Goal: Task Accomplishment & Management: Use online tool/utility

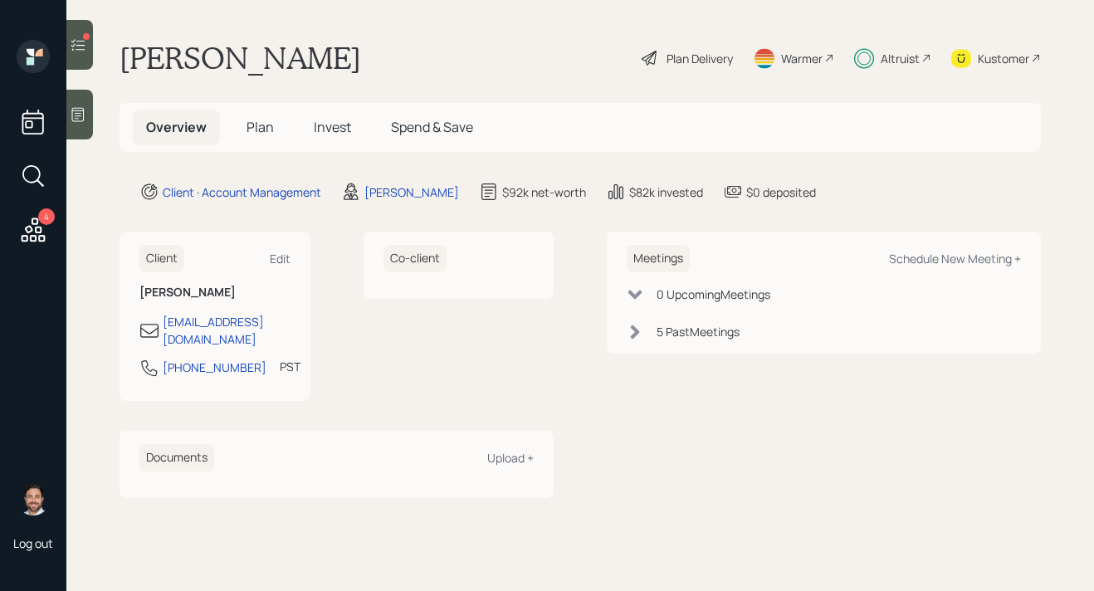
click at [88, 54] on div at bounding box center [79, 45] width 27 height 50
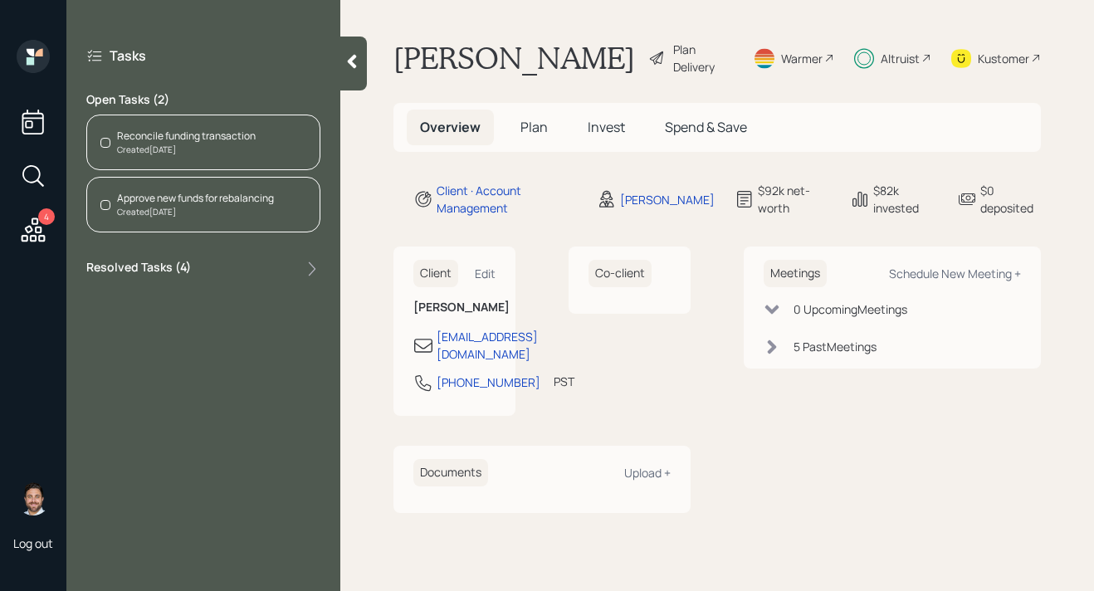
click at [180, 138] on div "Reconcile funding transaction" at bounding box center [186, 136] width 139 height 15
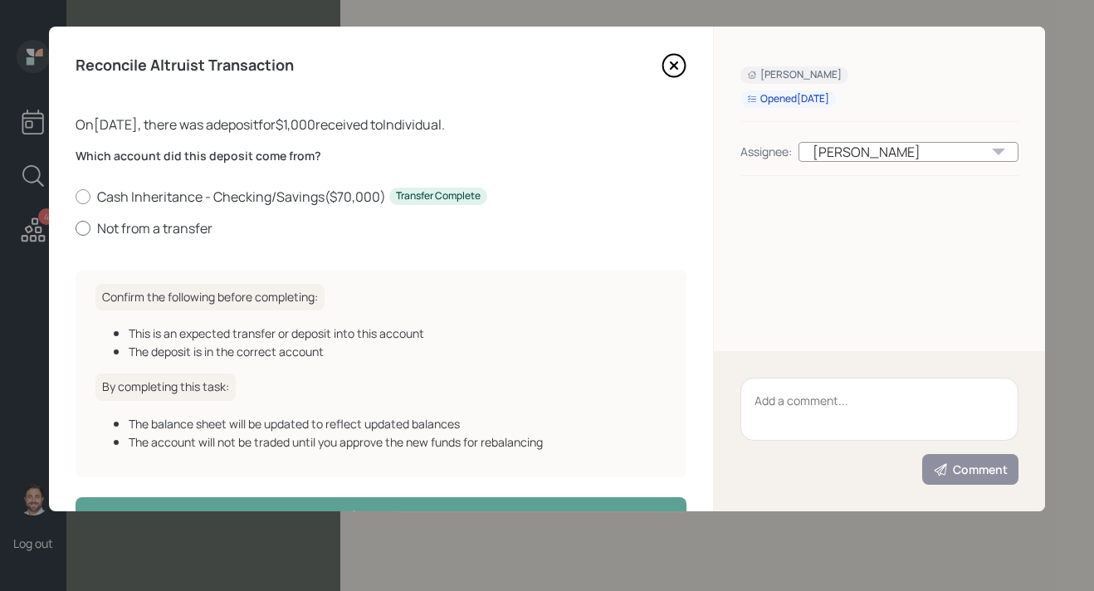
scroll to position [29, 0]
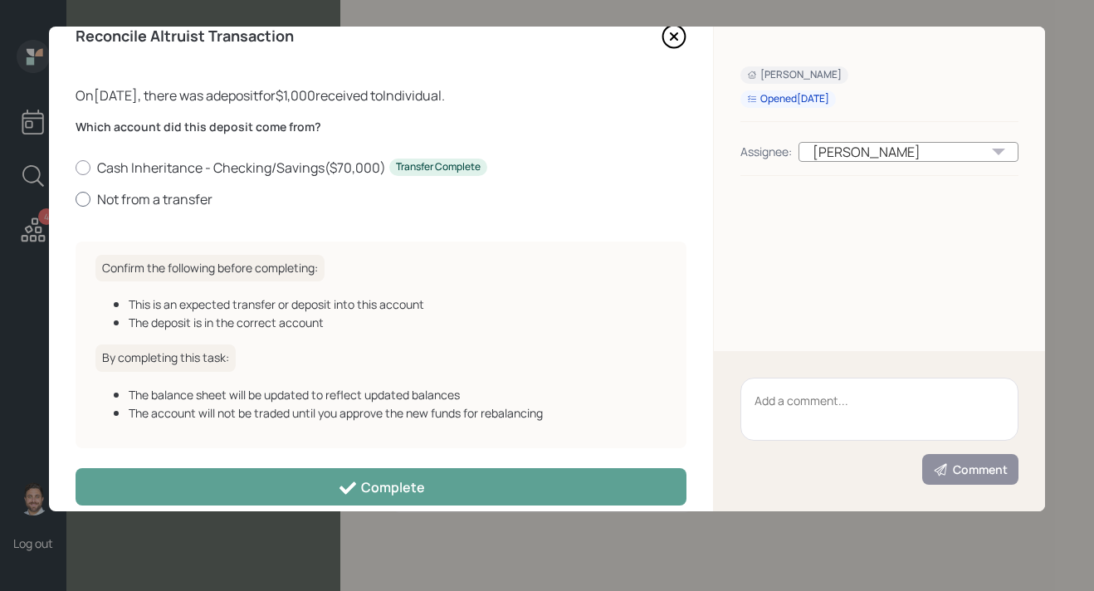
click at [149, 197] on label "Not from a transfer" at bounding box center [381, 199] width 611 height 18
click at [76, 198] on input "Not from a transfer" at bounding box center [75, 198] width 1 height 1
radio input "true"
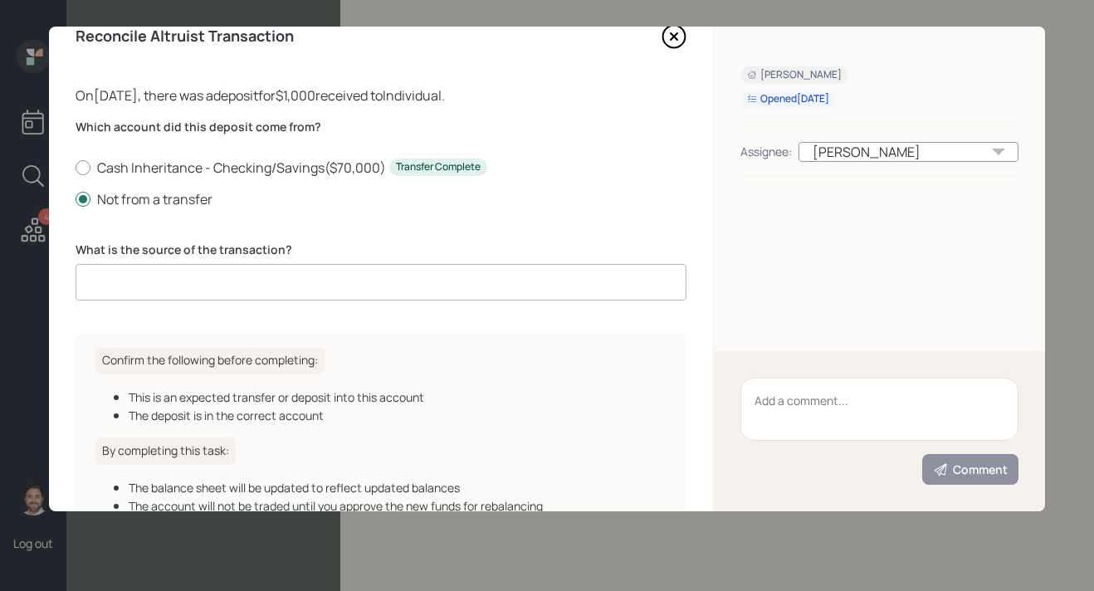
click at [168, 282] on input at bounding box center [381, 282] width 611 height 37
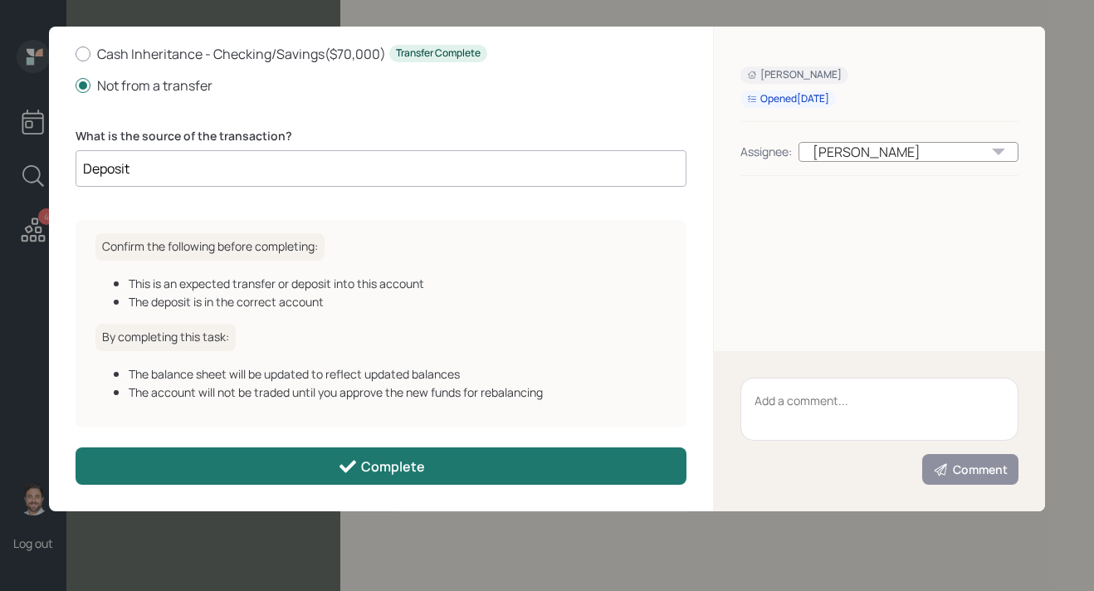
type input "Deposit"
click at [303, 468] on button "Complete" at bounding box center [381, 465] width 611 height 37
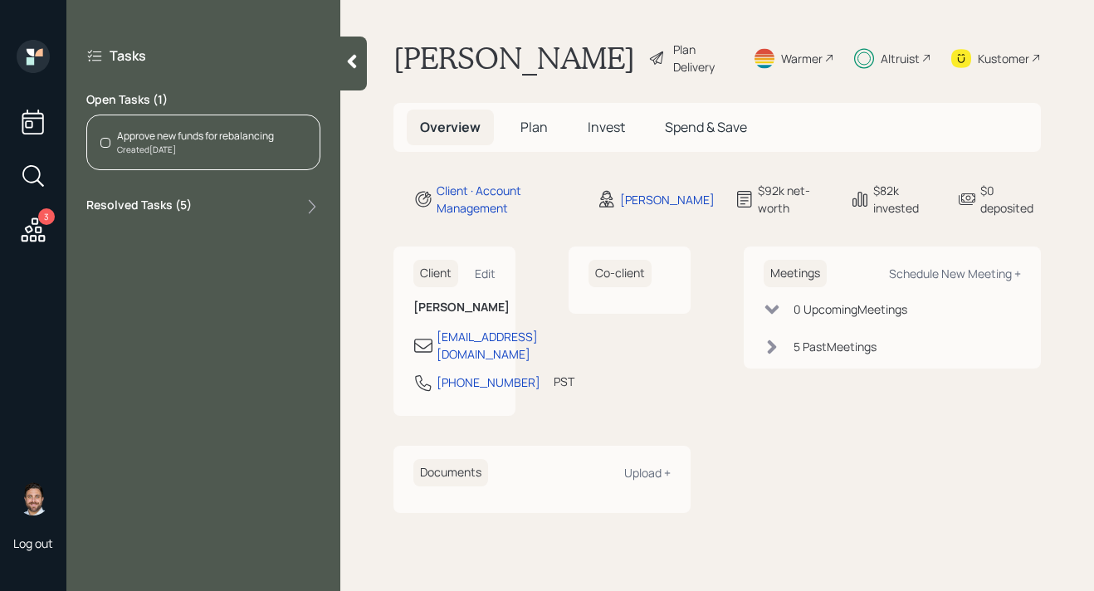
click at [220, 139] on div "Approve new funds for rebalancing" at bounding box center [195, 136] width 157 height 15
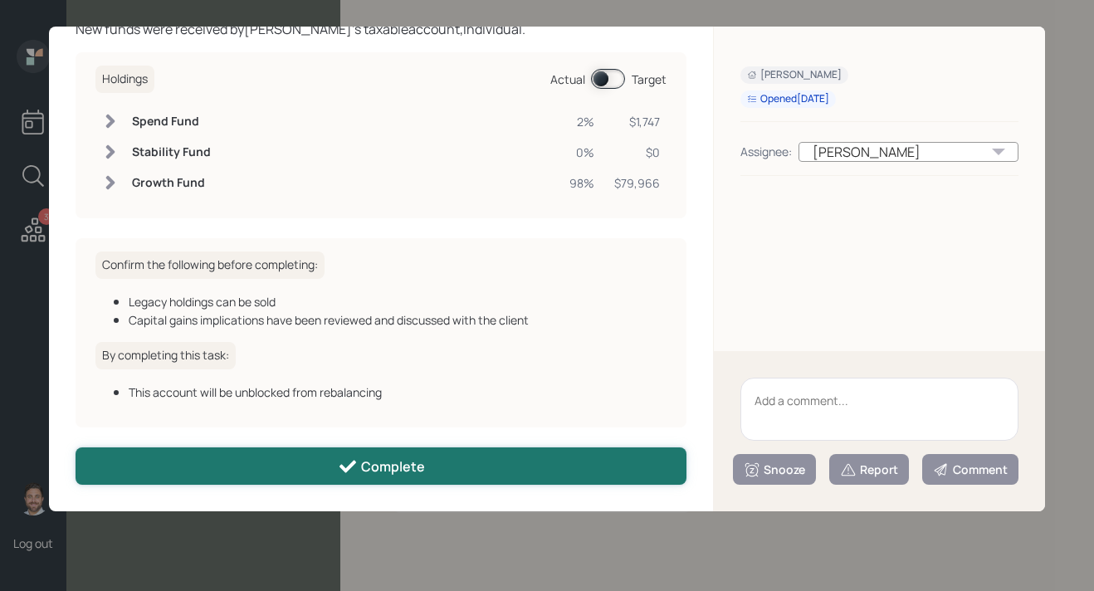
click at [387, 478] on button "Complete" at bounding box center [381, 465] width 611 height 37
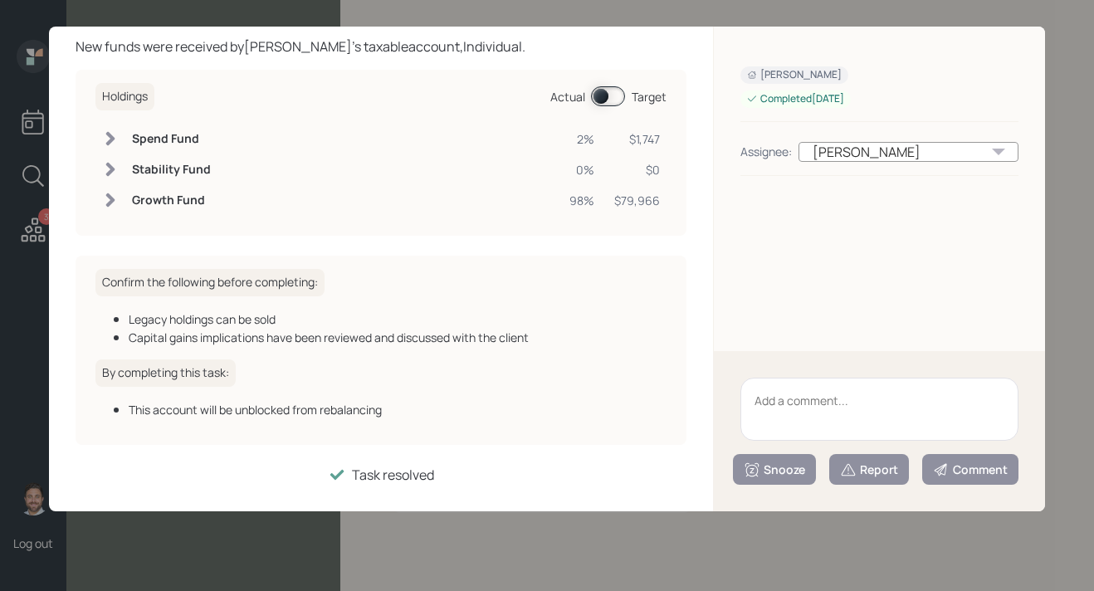
scroll to position [77, 0]
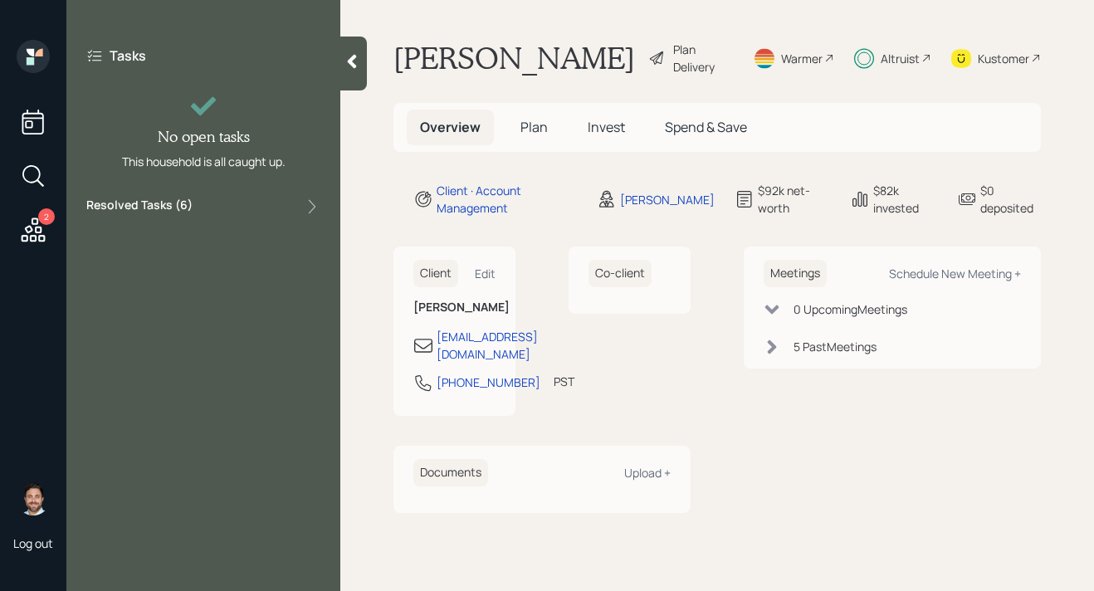
click at [25, 220] on icon at bounding box center [33, 230] width 30 height 30
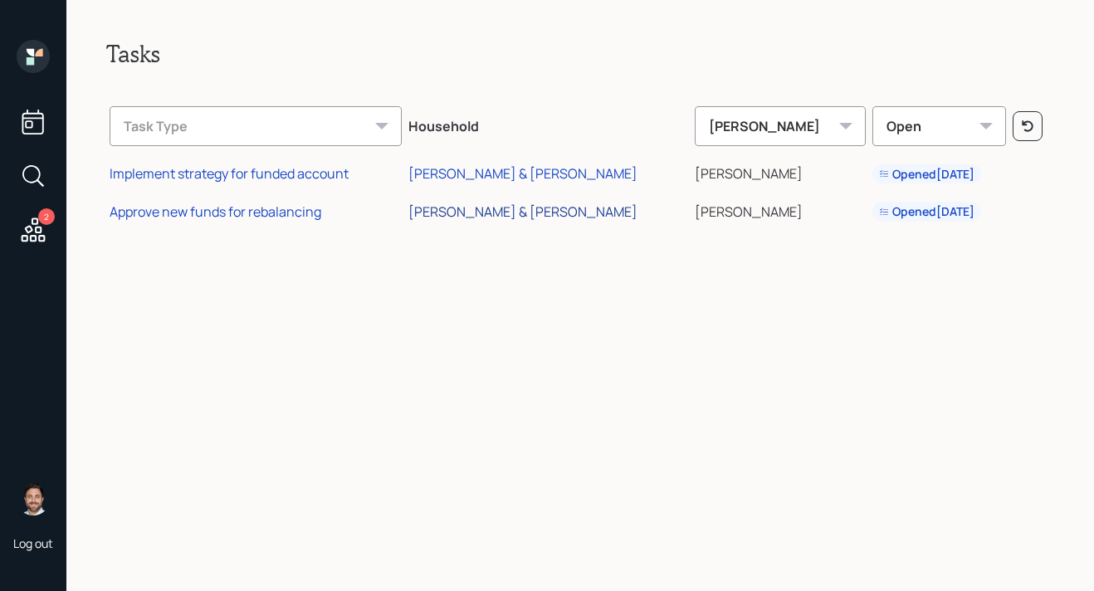
click at [492, 209] on div "[PERSON_NAME] & [PERSON_NAME]" at bounding box center [522, 211] width 229 height 18
